Goal: Task Accomplishment & Management: Manage account settings

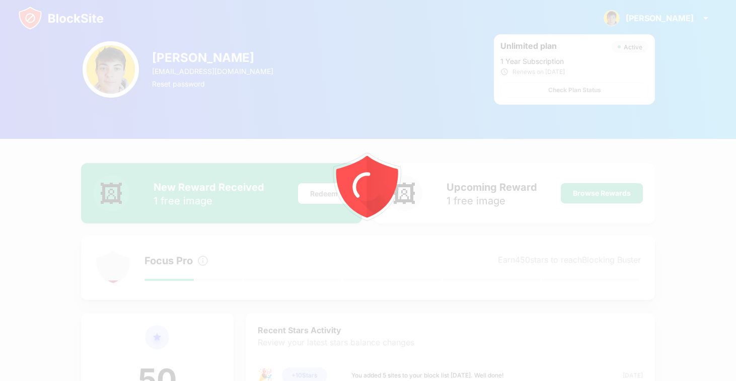
click at [667, 18] on div at bounding box center [368, 190] width 736 height 381
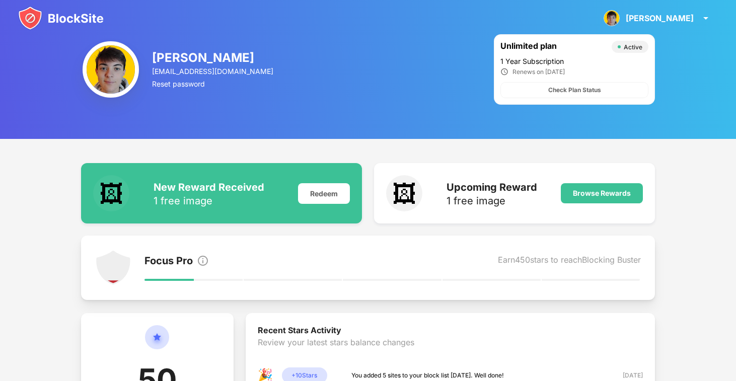
click at [667, 18] on div "[PERSON_NAME] View Account Insights Rewards Settings Support Log Out" at bounding box center [658, 18] width 120 height 24
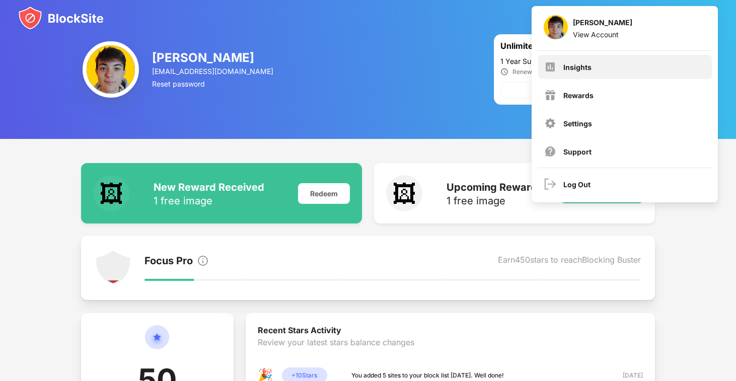
click at [598, 58] on div "Insights" at bounding box center [626, 67] width 174 height 24
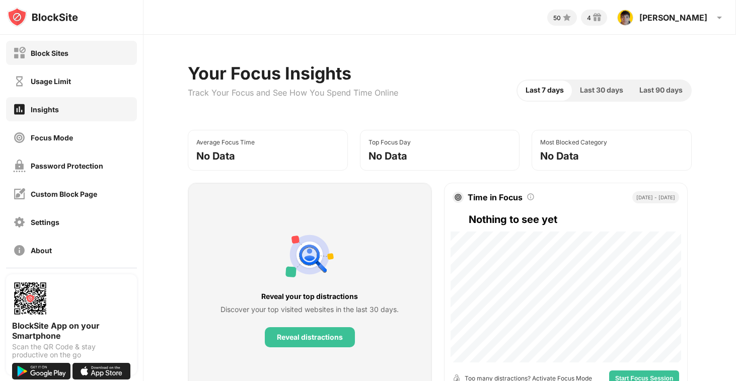
click at [80, 51] on div "Block Sites" at bounding box center [71, 53] width 131 height 24
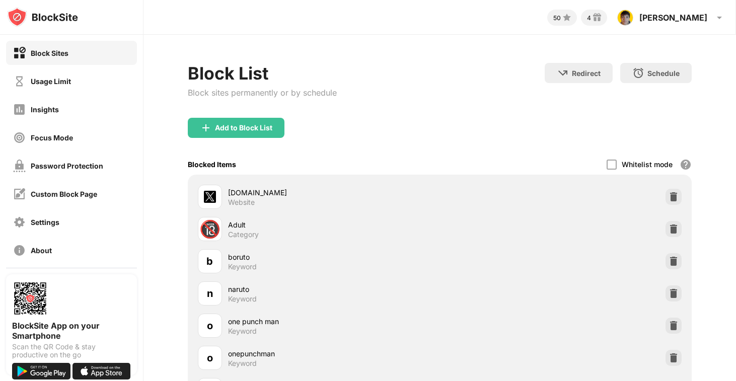
click at [258, 138] on div "Add to Block List" at bounding box center [440, 136] width 505 height 36
click at [259, 127] on div "Add to Block List" at bounding box center [243, 128] width 57 height 8
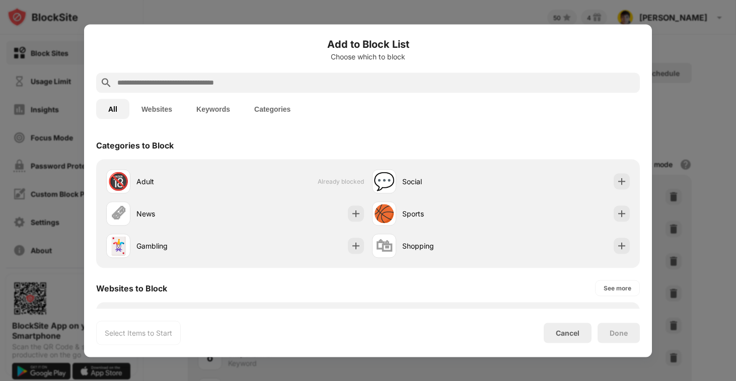
click at [218, 102] on button "Keywords" at bounding box center [213, 109] width 58 height 20
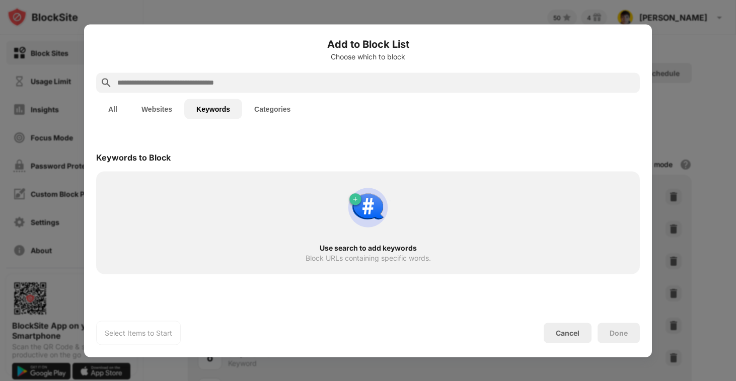
click at [222, 84] on input "text" at bounding box center [376, 83] width 520 height 12
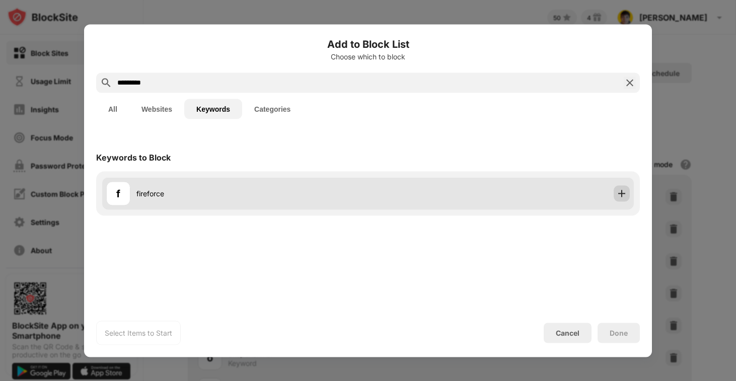
click at [625, 195] on img at bounding box center [622, 193] width 10 height 10
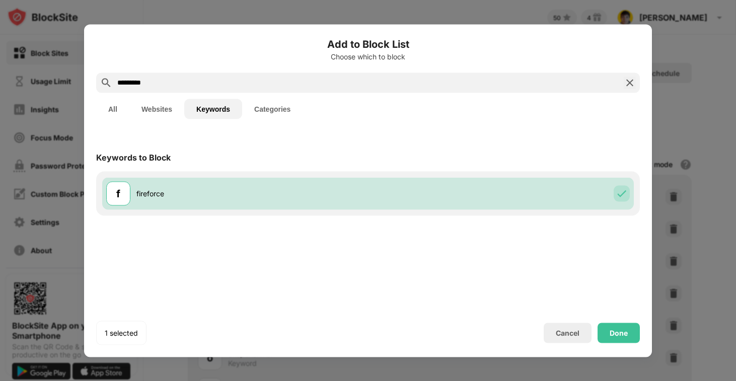
click at [126, 84] on input "*********" at bounding box center [368, 83] width 504 height 12
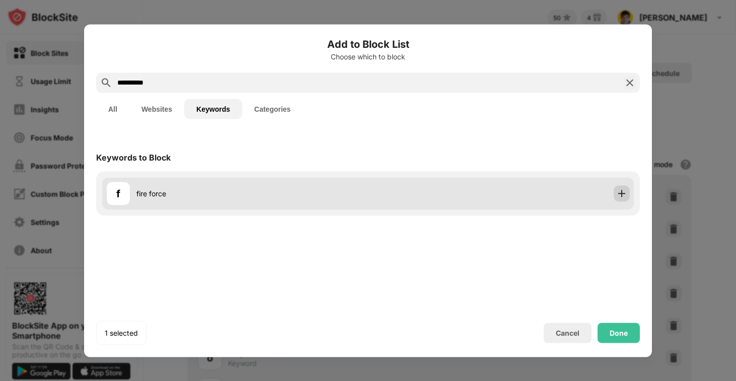
type input "**********"
click at [621, 193] on img at bounding box center [622, 193] width 10 height 10
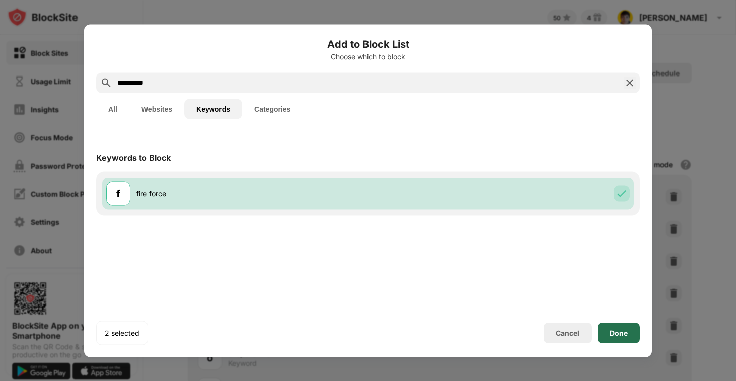
click at [627, 331] on div "Done" at bounding box center [619, 333] width 18 height 8
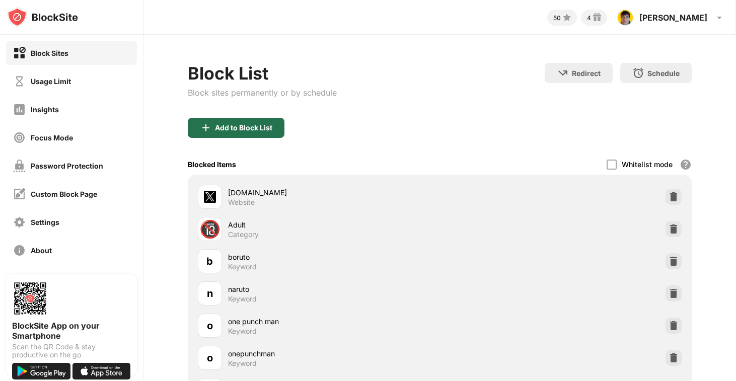
click at [275, 130] on div "Add to Block List" at bounding box center [236, 128] width 97 height 20
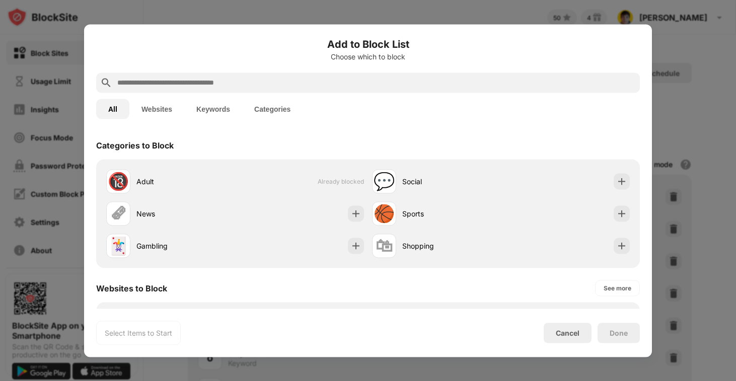
click at [206, 113] on button "Keywords" at bounding box center [213, 109] width 58 height 20
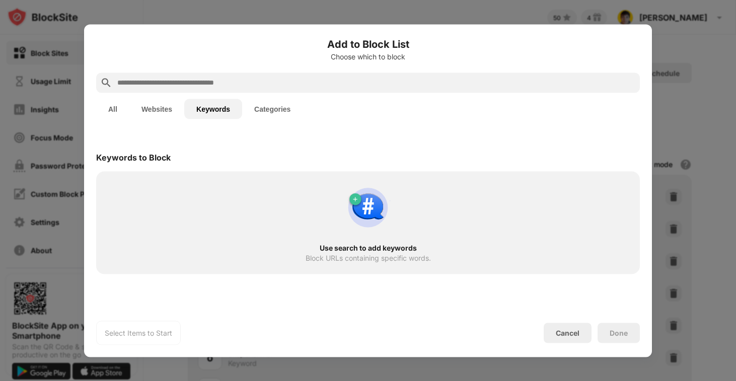
click at [220, 83] on input "text" at bounding box center [376, 83] width 520 height 12
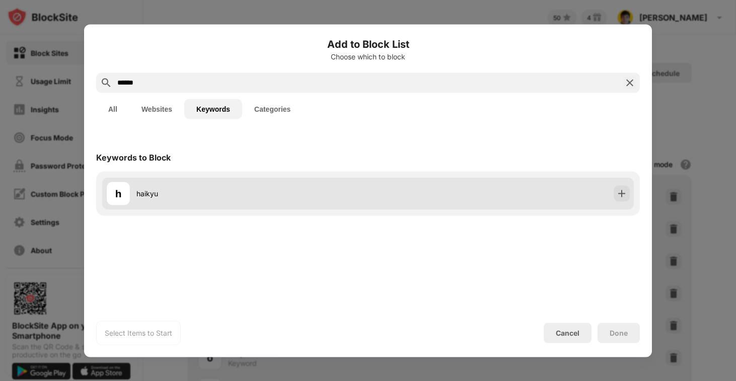
type input "******"
click at [622, 192] on img at bounding box center [622, 193] width 10 height 10
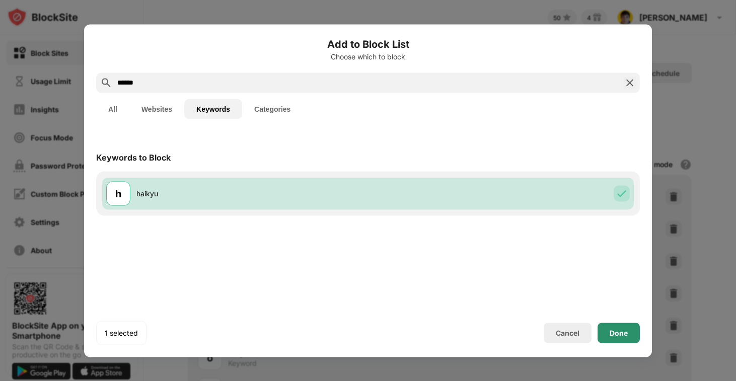
click at [621, 334] on div "Done" at bounding box center [619, 333] width 18 height 8
